Goal: Navigation & Orientation: Find specific page/section

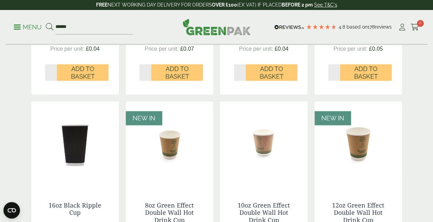
scroll to position [554, 0]
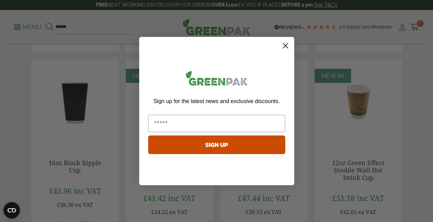
click at [282, 48] on circle "Close dialog" at bounding box center [284, 45] width 11 height 11
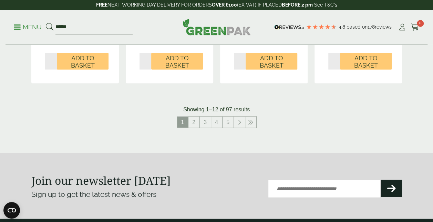
scroll to position [768, 0]
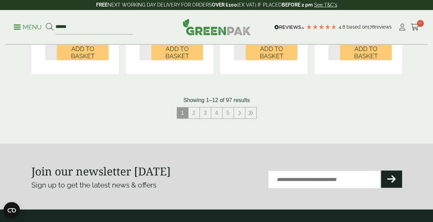
click at [425, 160] on section "Join our newsletter [DATE] Sign up to get the latest news & offers Email (Requi…" at bounding box center [216, 177] width 433 height 66
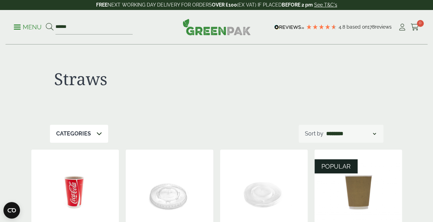
click at [103, 130] on div "Categories" at bounding box center [79, 134] width 58 height 18
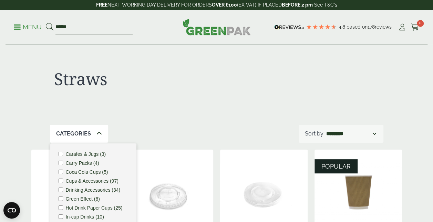
click at [103, 188] on label "Drinking Accessories (34)" at bounding box center [93, 189] width 55 height 5
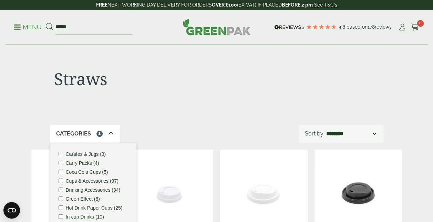
drag, startPoint x: 240, startPoint y: 120, endPoint x: 192, endPoint y: 94, distance: 54.7
click at [192, 94] on div "Straws" at bounding box center [133, 83] width 167 height 28
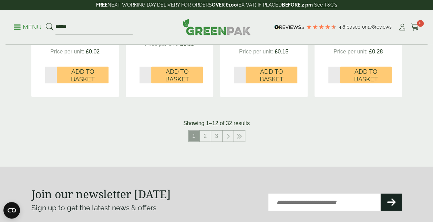
scroll to position [726, 0]
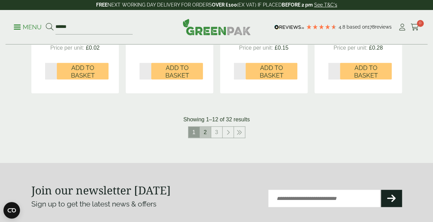
click at [207, 133] on link "2" at bounding box center [205, 132] width 11 height 11
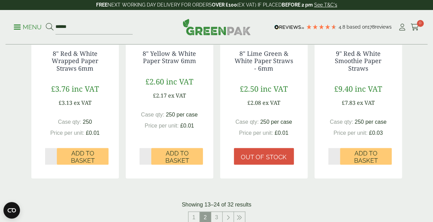
scroll to position [709, 0]
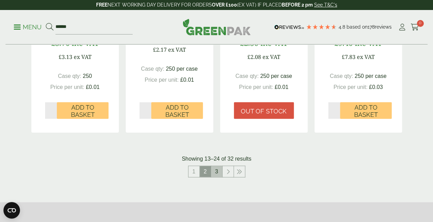
click at [218, 174] on link "3" at bounding box center [216, 171] width 11 height 11
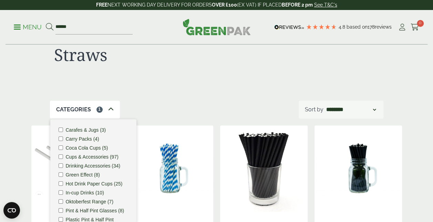
scroll to position [22, 0]
